Goal: Find specific page/section: Find specific page/section

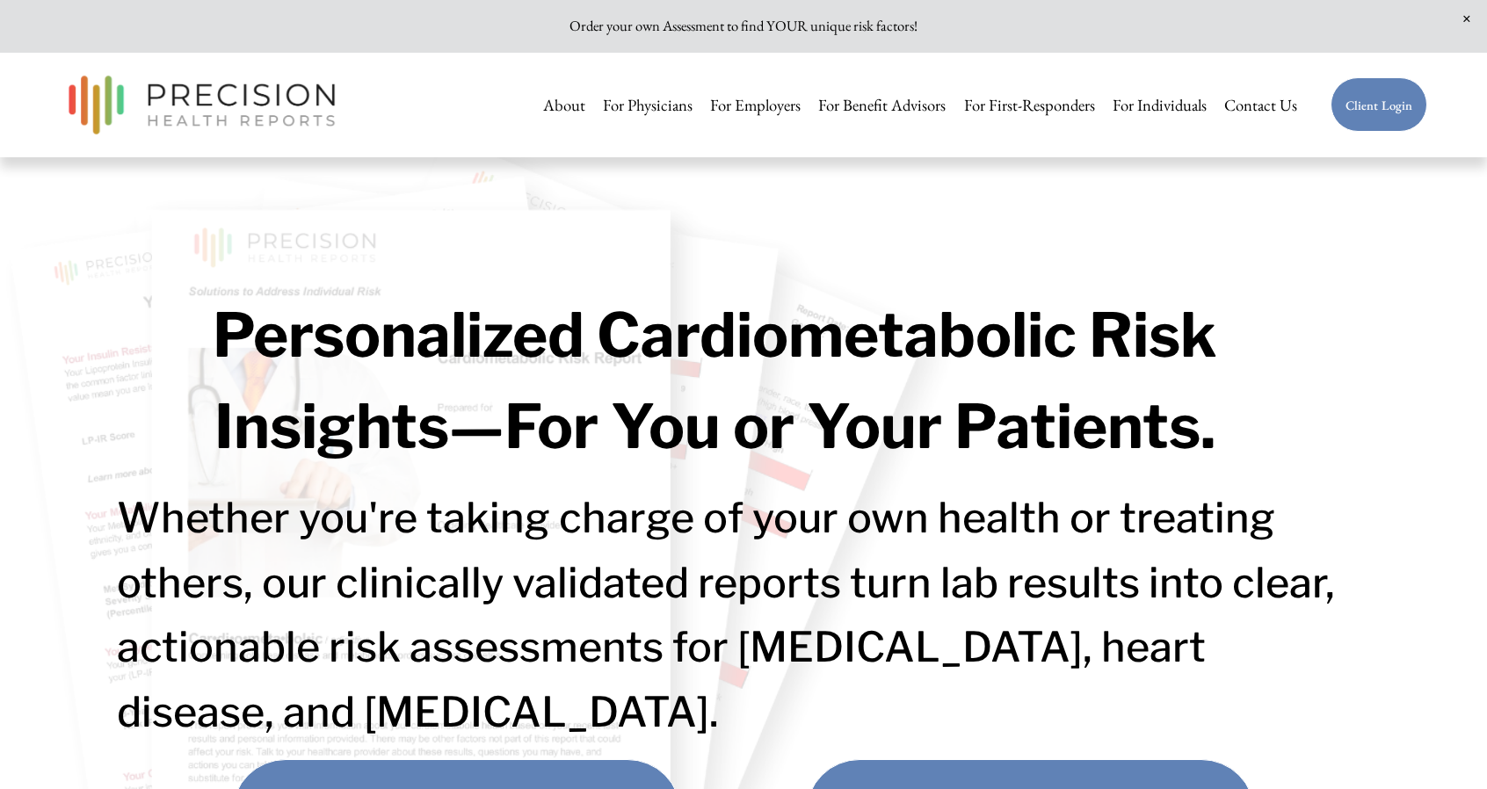
click at [1356, 105] on link "Client Login" at bounding box center [1379, 104] width 98 height 55
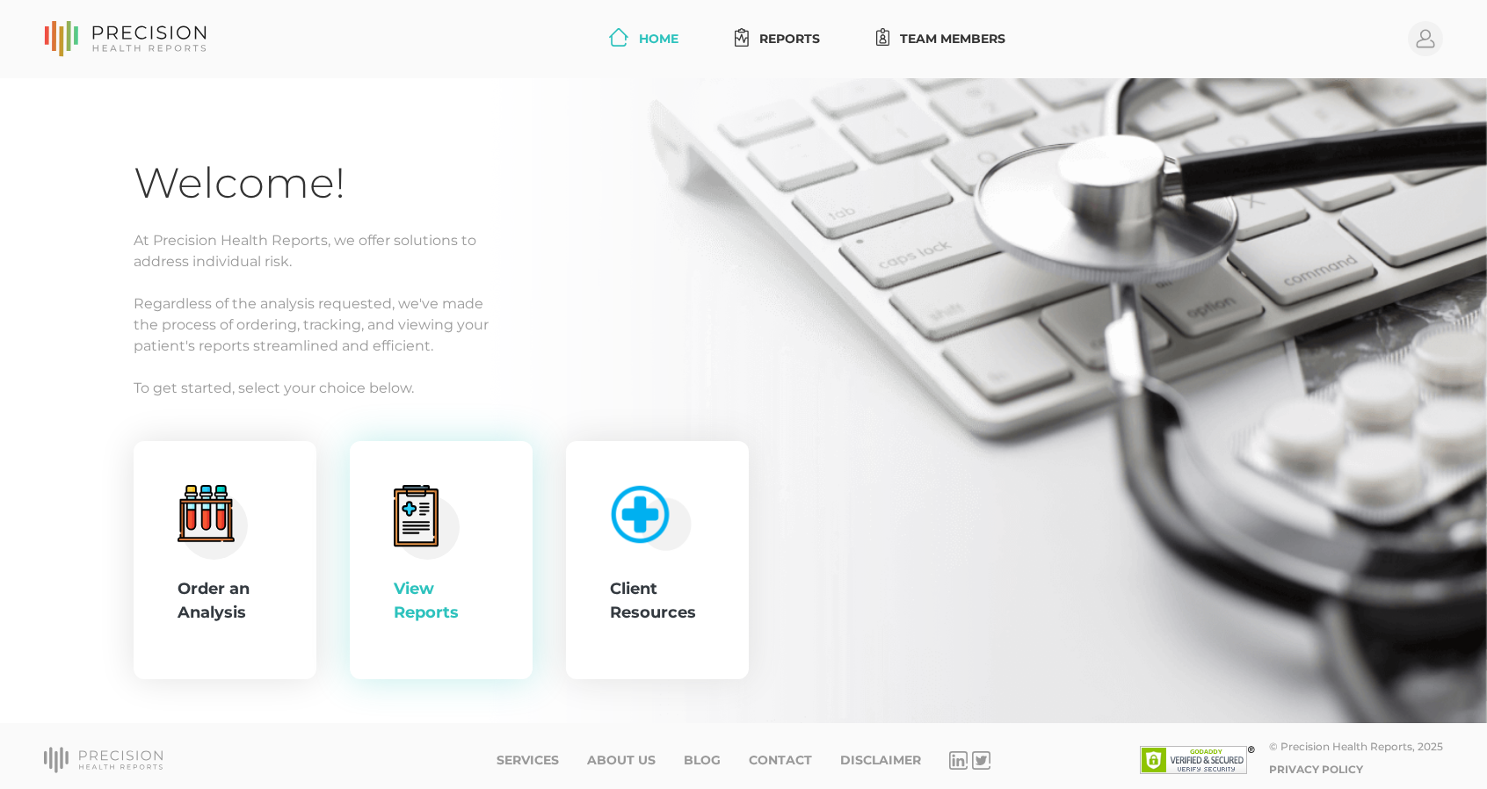
click at [422, 498] on icon at bounding box center [416, 517] width 36 height 49
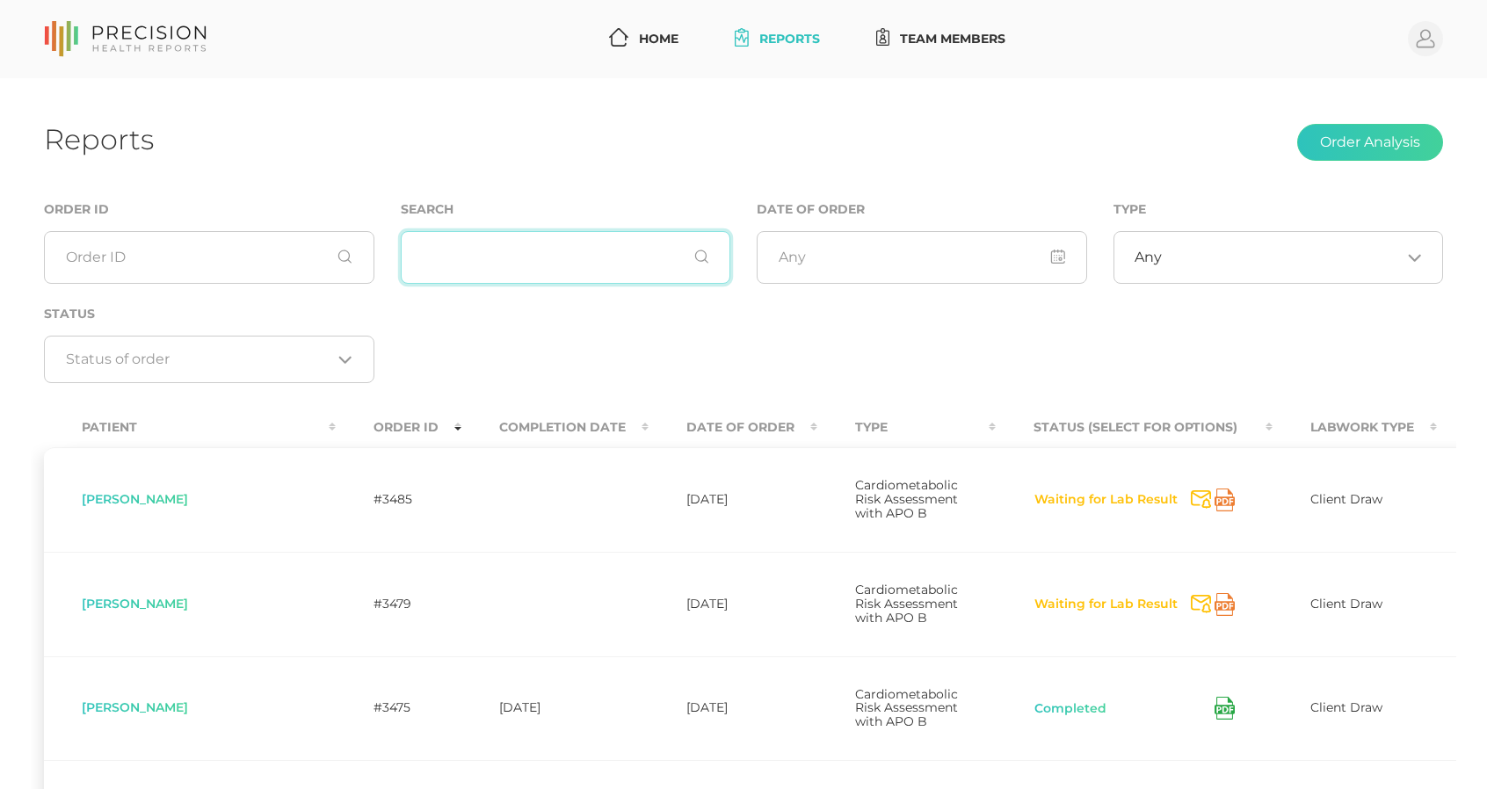
click at [482, 250] on input "text" at bounding box center [566, 257] width 330 height 53
type input "smith"
